Goal: Transaction & Acquisition: Purchase product/service

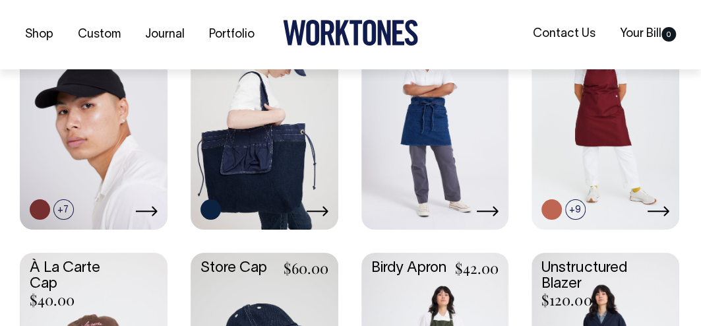
scroll to position [748, 0]
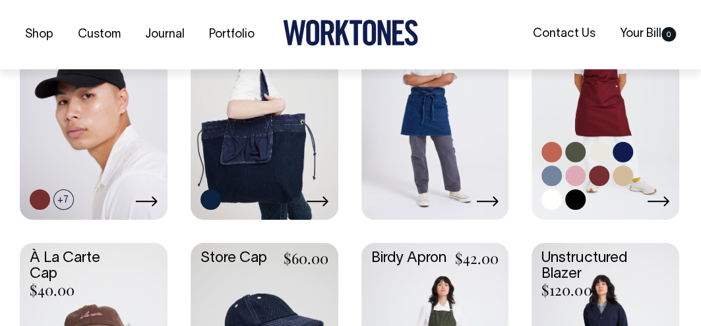
click at [575, 172] on link at bounding box center [576, 176] width 20 height 20
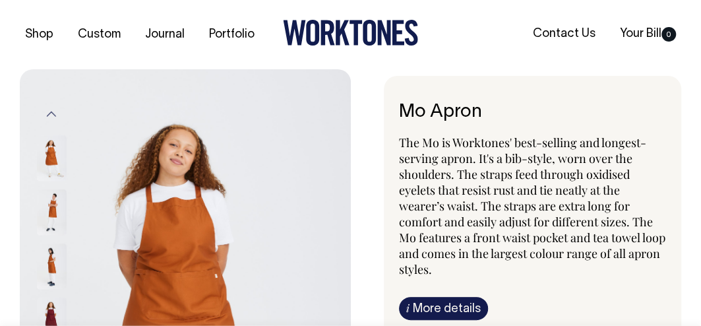
radio input "true"
select select "Pink"
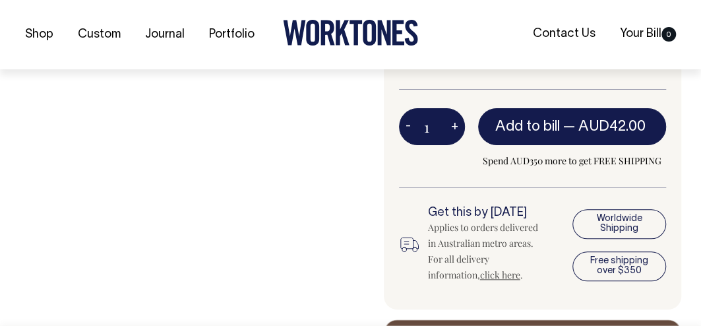
scroll to position [556, 0]
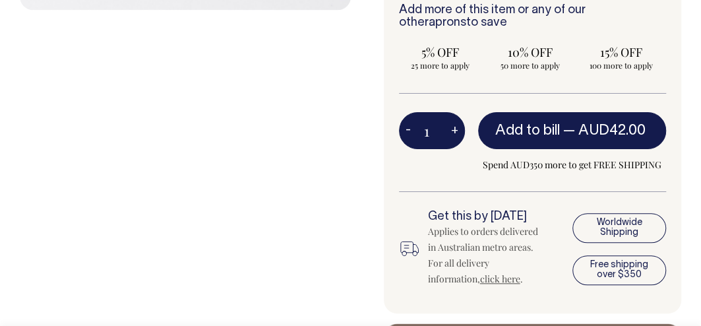
click at [455, 131] on button "+" at bounding box center [455, 130] width 20 height 26
type input "2"
click at [455, 131] on button "+" at bounding box center [455, 130] width 20 height 26
type input "3"
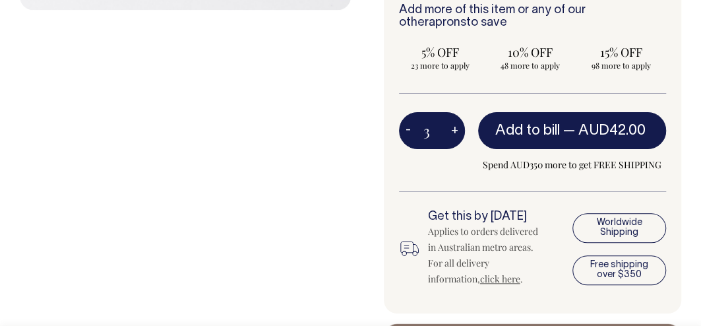
type input "3"
click at [455, 131] on button "+" at bounding box center [455, 130] width 20 height 26
type input "4"
click at [455, 131] on button "+" at bounding box center [455, 130] width 20 height 26
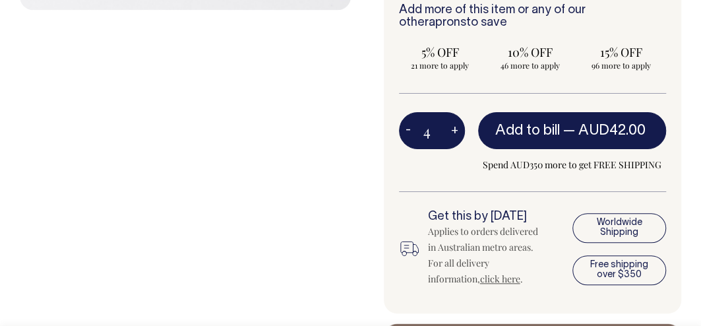
type input "5"
click at [455, 131] on button "+" at bounding box center [455, 130] width 20 height 26
type input "6"
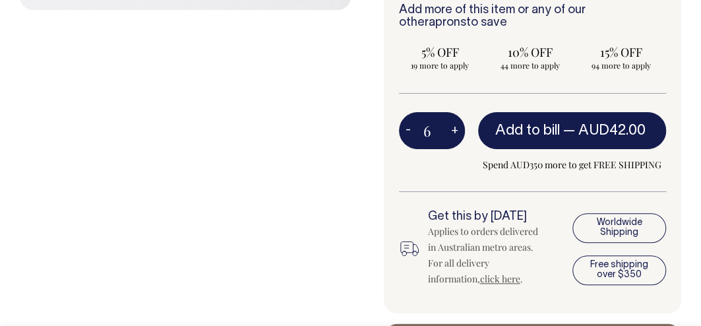
click at [455, 131] on button "+" at bounding box center [455, 130] width 20 height 26
type input "7"
click at [455, 131] on button "+" at bounding box center [455, 130] width 20 height 26
type input "8"
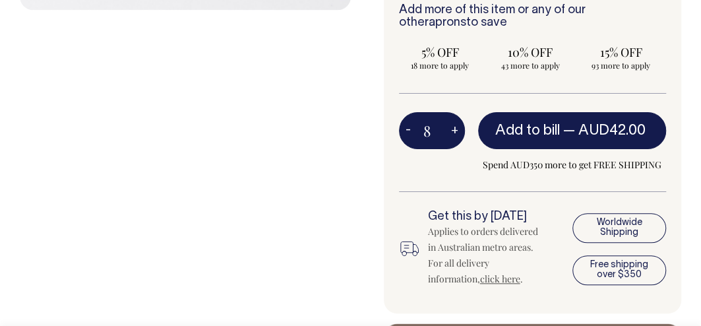
type input "8"
click at [455, 131] on button "+" at bounding box center [455, 130] width 20 height 26
type input "9"
click at [455, 131] on button "+" at bounding box center [455, 130] width 20 height 26
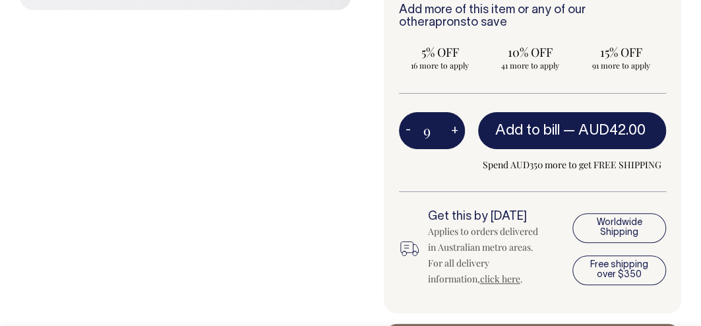
type input "10"
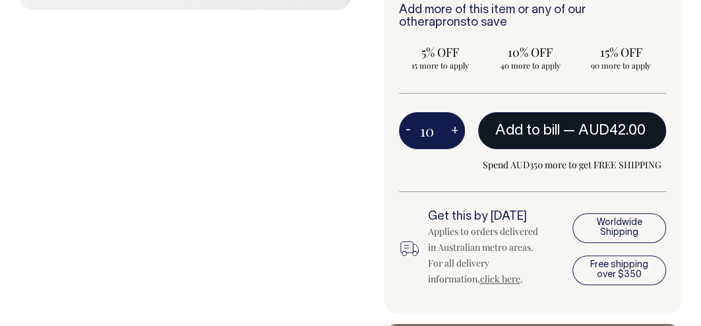
click at [583, 127] on span "AUD42.00" at bounding box center [612, 130] width 67 height 13
type input "1"
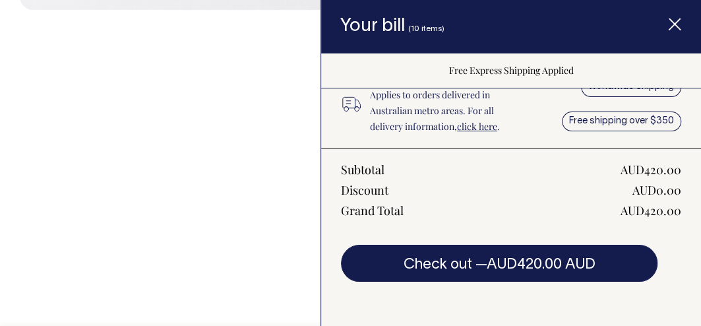
scroll to position [178, 0]
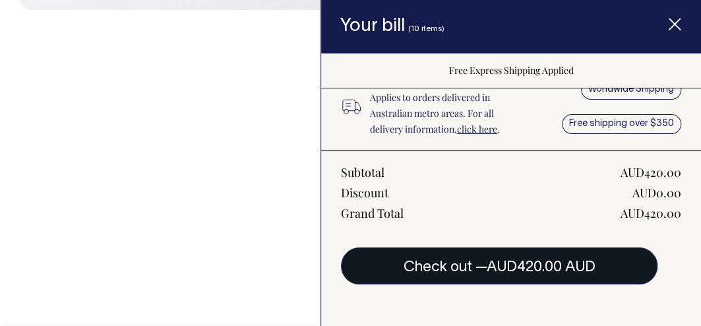
click at [539, 263] on span "AUD420.00 AUD" at bounding box center [541, 267] width 109 height 13
